Goal: Task Accomplishment & Management: Manage account settings

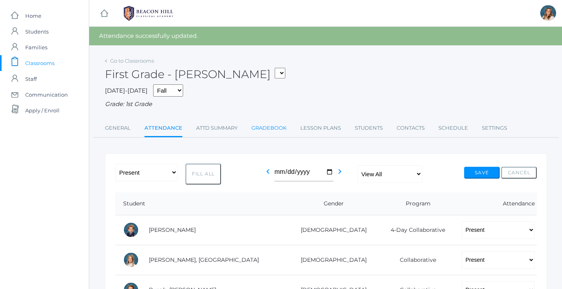
click at [276, 125] on link "Gradebook" at bounding box center [268, 128] width 35 height 16
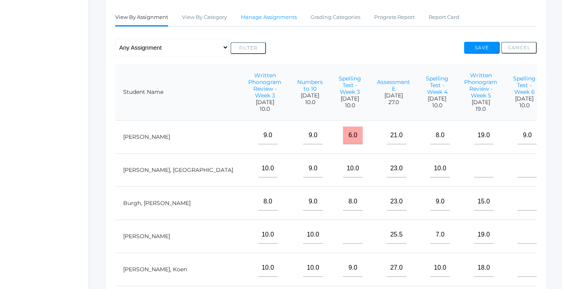
scroll to position [0, 105]
click at [273, 13] on link "Manage Assignments" at bounding box center [269, 17] width 56 height 16
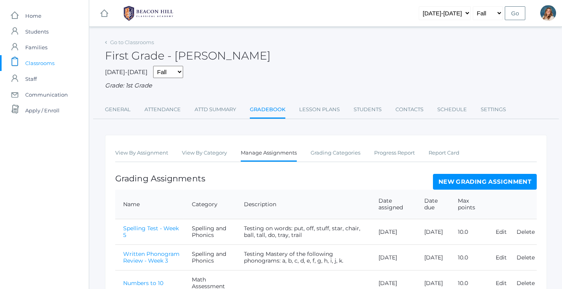
click at [479, 176] on link "New Grading Assignment" at bounding box center [485, 182] width 104 height 16
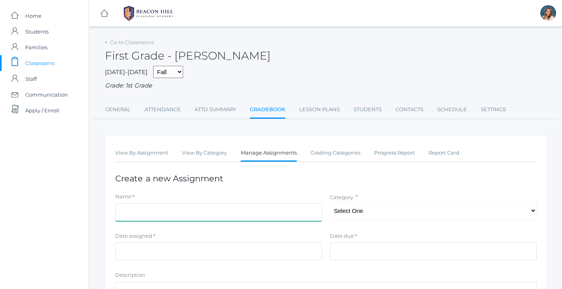
click at [197, 215] on input "Name" at bounding box center [218, 213] width 207 height 18
type input "Math Facts - +1"
select select "1054"
click at [343, 188] on div "View By Assignment View By Category Manage Assignments Grading Categories Progr…" at bounding box center [326, 270] width 442 height 270
click at [140, 148] on link "View By Assignment" at bounding box center [141, 153] width 53 height 16
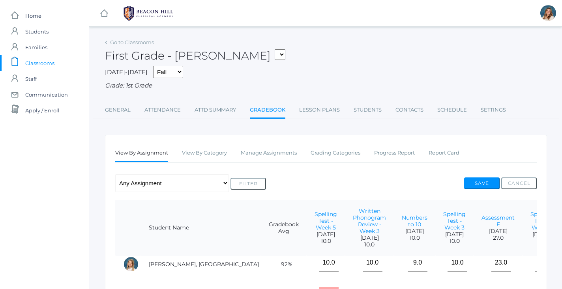
scroll to position [43, 0]
click at [275, 147] on link "Manage Assignments" at bounding box center [269, 153] width 56 height 16
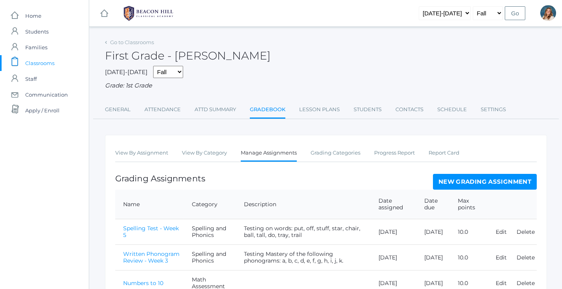
click at [492, 180] on link "New Grading Assignment" at bounding box center [485, 182] width 104 height 16
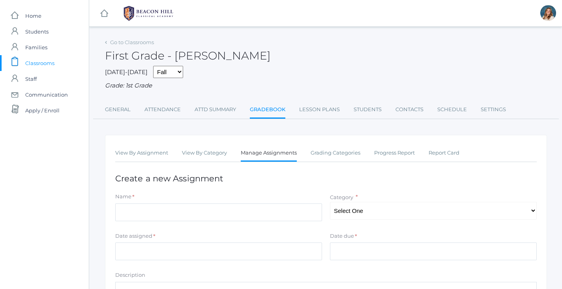
click at [361, 219] on div "Name * Category * Select One Math Facts Math Assessment Behavior and Participat…" at bounding box center [325, 209] width 429 height 32
select select "1056"
click at [262, 204] on input "Name" at bounding box center [218, 213] width 207 height 18
type input "V"
type input "C"
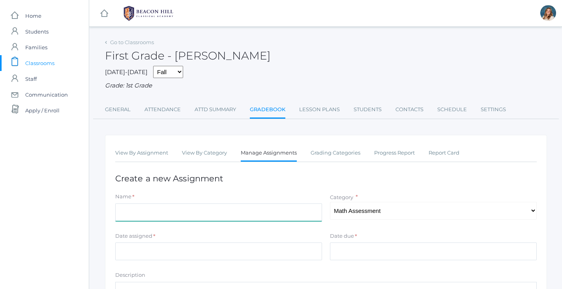
scroll to position [0, 0]
click at [29, 63] on span "Classrooms" at bounding box center [39, 63] width 29 height 16
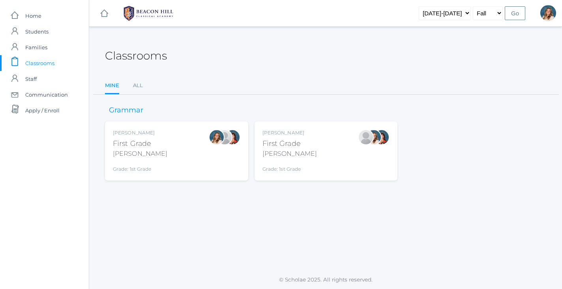
click at [193, 153] on div "Liv Barber First Grade Barber Grade: 1st Grade 01LA" at bounding box center [176, 150] width 127 height 43
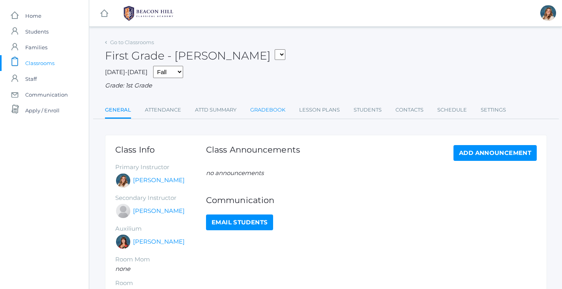
click at [272, 109] on link "Gradebook" at bounding box center [267, 110] width 35 height 16
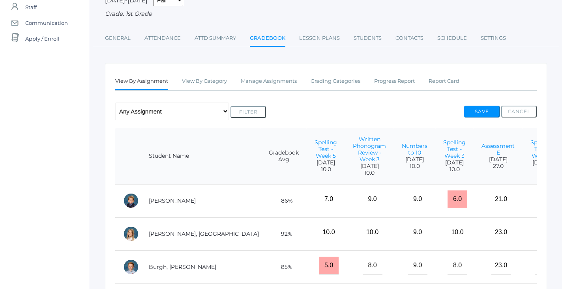
scroll to position [64, 0]
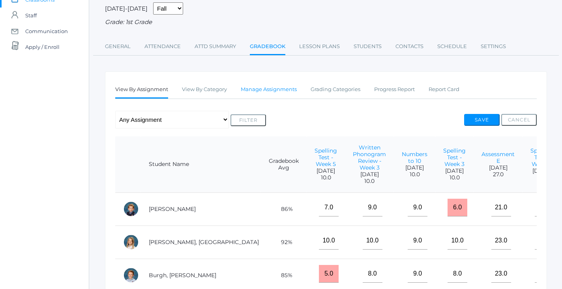
click at [275, 89] on link "Manage Assignments" at bounding box center [269, 90] width 56 height 16
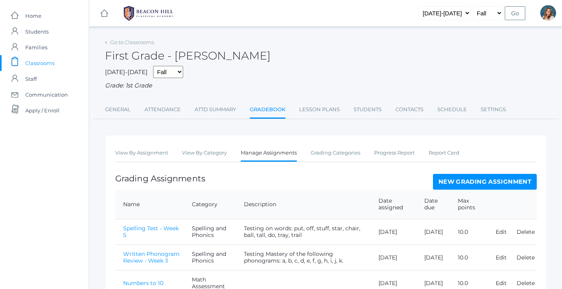
click at [461, 190] on th "Max points" at bounding box center [469, 205] width 38 height 30
click at [461, 180] on link "New Grading Assignment" at bounding box center [485, 182] width 104 height 16
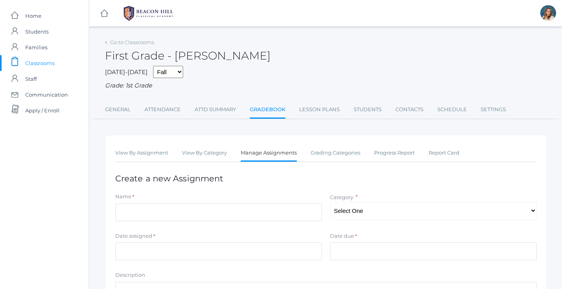
click at [126, 37] on div "First Grade - [PERSON_NAME]" at bounding box center [326, 51] width 442 height 29
click at [126, 41] on link "Go to Classrooms" at bounding box center [132, 42] width 44 height 6
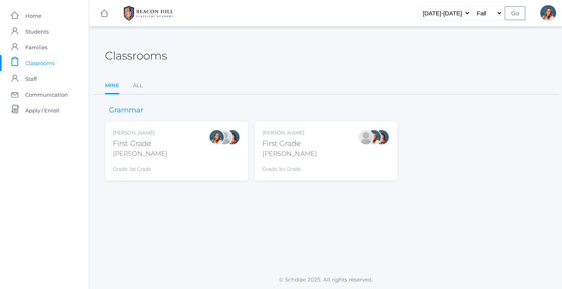
click at [180, 140] on div "Liv Barber First Grade Barber Grade: 1st Grade 01LA" at bounding box center [176, 150] width 127 height 43
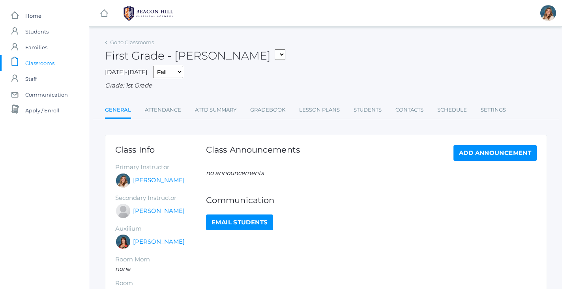
click at [263, 118] on div "Go to Classrooms First Grade - Barber 01LA - First Grade Barber 01LA - First Gr…" at bounding box center [326, 193] width 442 height 312
click at [266, 104] on link "Gradebook" at bounding box center [267, 110] width 35 height 16
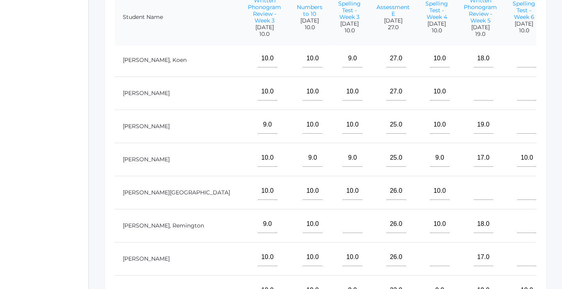
scroll to position [139, 105]
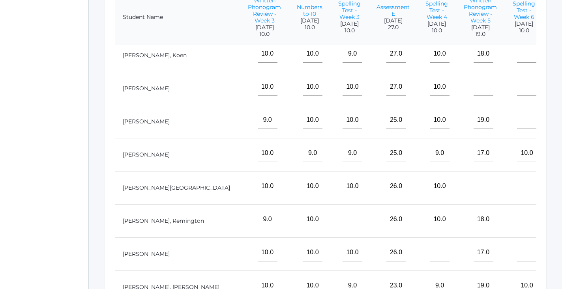
click at [505, 221] on td at bounding box center [524, 220] width 38 height 33
click at [517, 220] on input"] "text" at bounding box center [527, 220] width 20 height 18
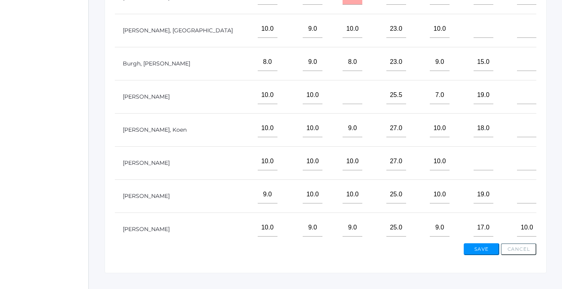
scroll to position [0, 105]
type input"] "10"
click at [561, 94] on input"] "text" at bounding box center [571, 95] width 20 height 18
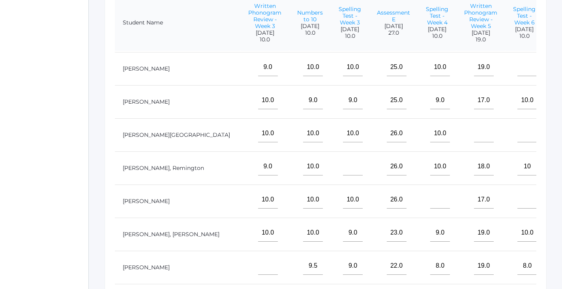
scroll to position [199, 104]
type input"] "10"
click at [561, 193] on input"] "text" at bounding box center [571, 199] width 20 height 18
type input"] "6"
click at [517, 196] on input"] "text" at bounding box center [527, 199] width 20 height 18
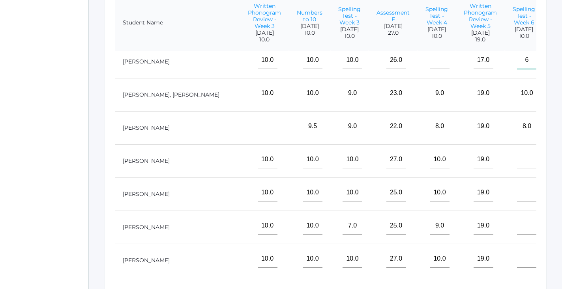
scroll to position [337, 105]
type input"] "6"
click at [517, 222] on input"] "text" at bounding box center [527, 226] width 20 height 18
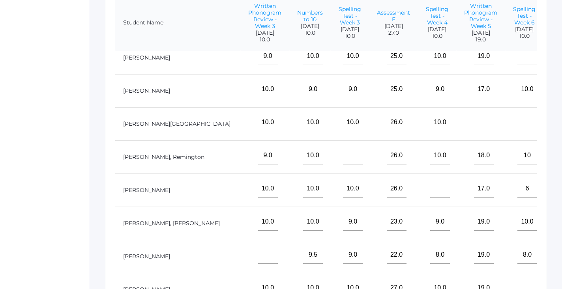
scroll to position [205, 105]
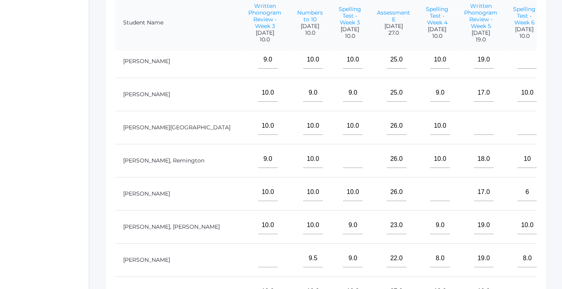
type input"] "10"
click at [561, 123] on input"] "text" at bounding box center [571, 126] width 20 height 18
click at [517, 124] on input"] "text" at bounding box center [527, 126] width 20 height 18
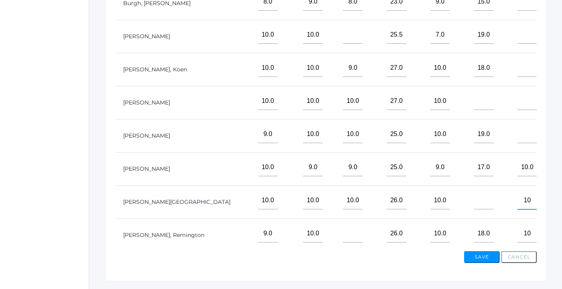
scroll to position [68, 105]
type input"] "10"
click at [517, 65] on input"] "text" at bounding box center [527, 69] width 20 height 18
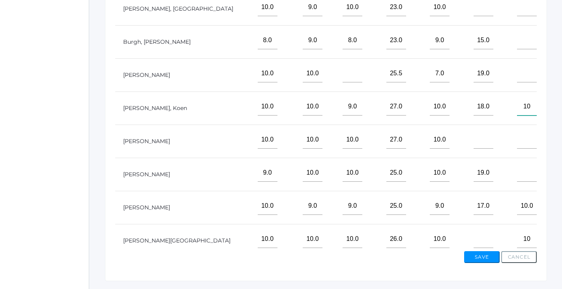
scroll to position [30, 105]
type input"] "10"
click at [517, 41] on input"] "text" at bounding box center [527, 40] width 20 height 18
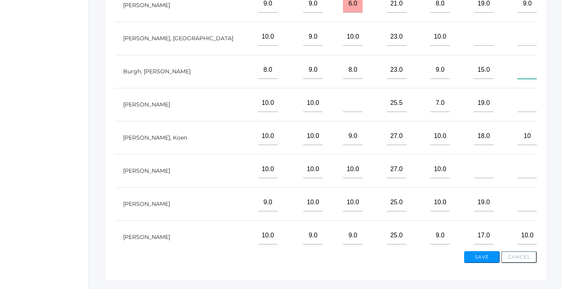
scroll to position [0, 105]
click at [561, 101] on input"] "10" at bounding box center [571, 103] width 20 height 18
click at [517, 103] on input"] "text" at bounding box center [527, 103] width 20 height 18
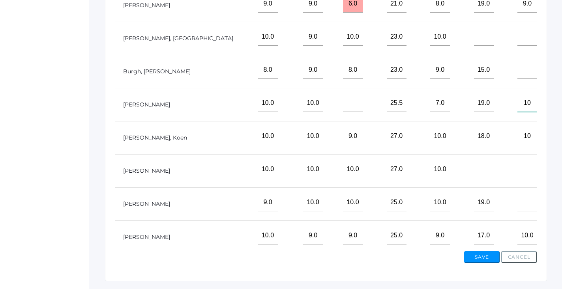
type input"] "10"
click at [517, 72] on input"] "text" at bounding box center [527, 70] width 20 height 18
type input"] "7"
click at [517, 199] on input"] "text" at bounding box center [527, 203] width 20 height 18
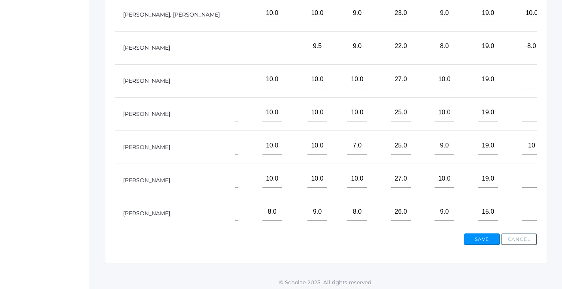
scroll to position [285, 0]
type input"] "10"
click at [522, 208] on input"] "text" at bounding box center [532, 213] width 20 height 18
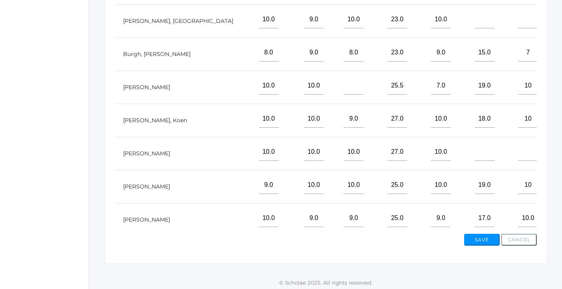
scroll to position [0, 104]
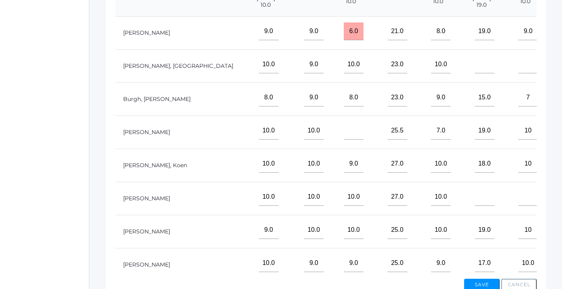
type input"] "10"
click at [518, 69] on input"] "text" at bounding box center [528, 65] width 20 height 18
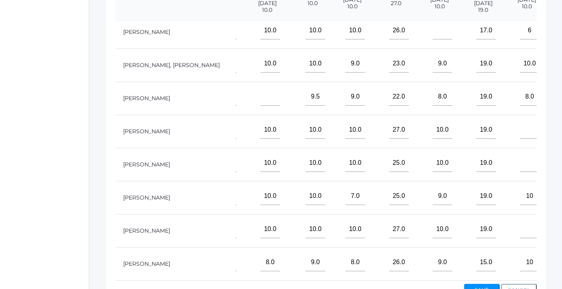
scroll to position [235, 0]
type input"] "10"
click at [520, 221] on input"] "text" at bounding box center [530, 229] width 20 height 18
type input"] "10"
click at [520, 160] on input"] "text" at bounding box center [530, 163] width 20 height 18
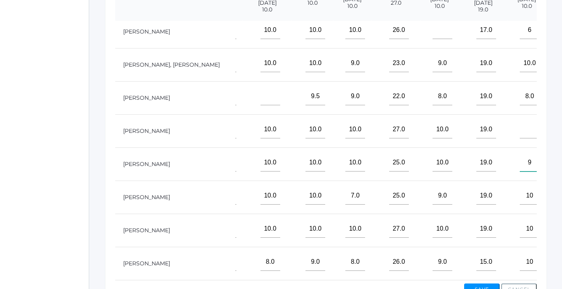
type input"] "9"
click at [520, 121] on input"] "text" at bounding box center [530, 130] width 20 height 18
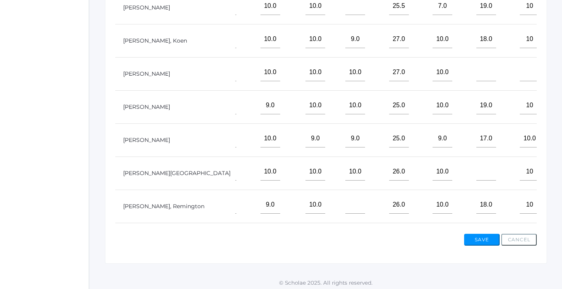
scroll to position [71, 102]
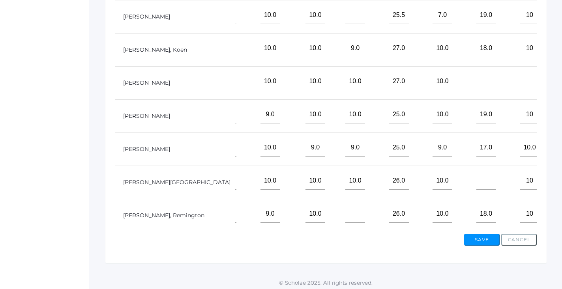
type input"] "9"
click at [508, 88] on td at bounding box center [527, 82] width 38 height 33
click at [520, 84] on input"] "text" at bounding box center [530, 82] width 20 height 18
type input"] "10"
click at [477, 236] on button "Save" at bounding box center [482, 240] width 36 height 12
